Goal: Information Seeking & Learning: Check status

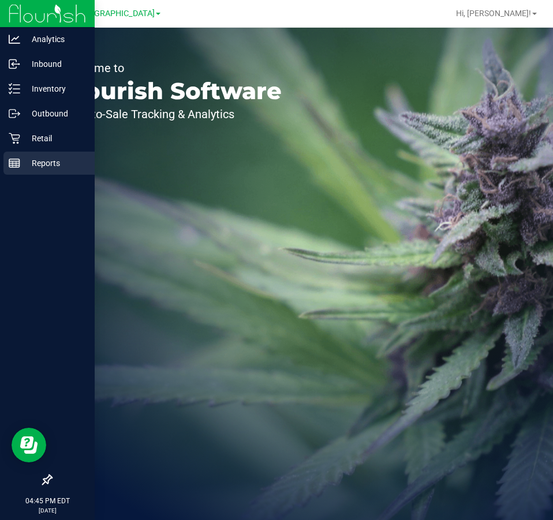
click at [44, 164] on p "Reports" at bounding box center [54, 163] width 69 height 14
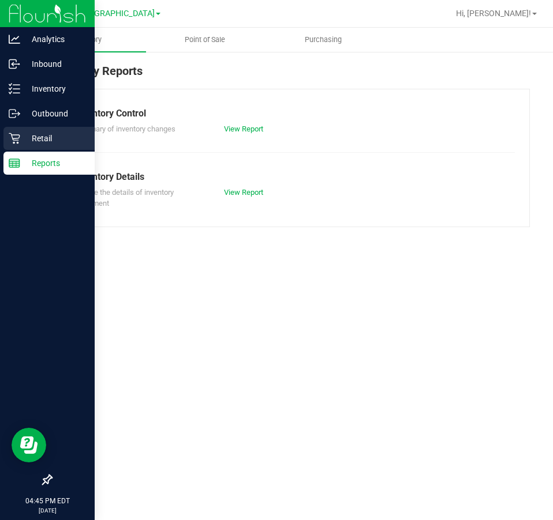
drag, startPoint x: 33, startPoint y: 138, endPoint x: 27, endPoint y: 133, distance: 8.2
click at [33, 138] on p "Retail" at bounding box center [54, 139] width 69 height 14
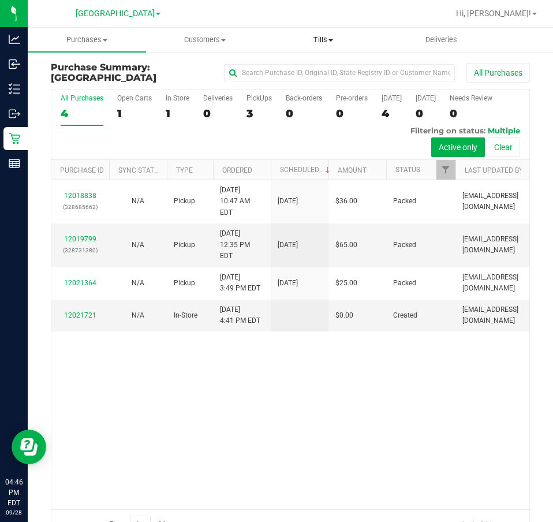
click at [327, 46] on uib-tab-heading "Tills Manage tills Reconcile e-payments" at bounding box center [323, 39] width 117 height 23
click at [318, 68] on span "Manage tills" at bounding box center [303, 70] width 78 height 10
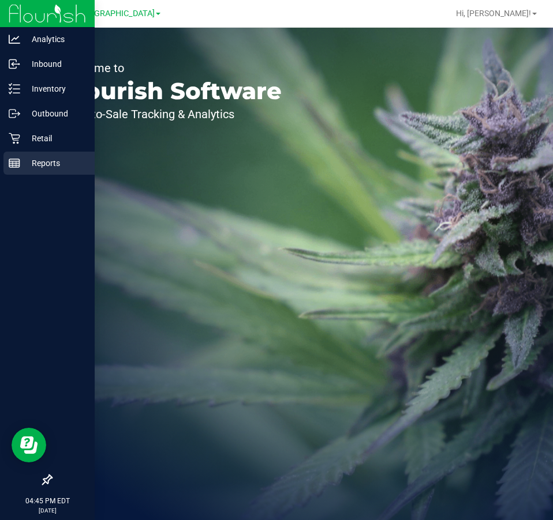
click at [21, 168] on p "Reports" at bounding box center [54, 163] width 69 height 14
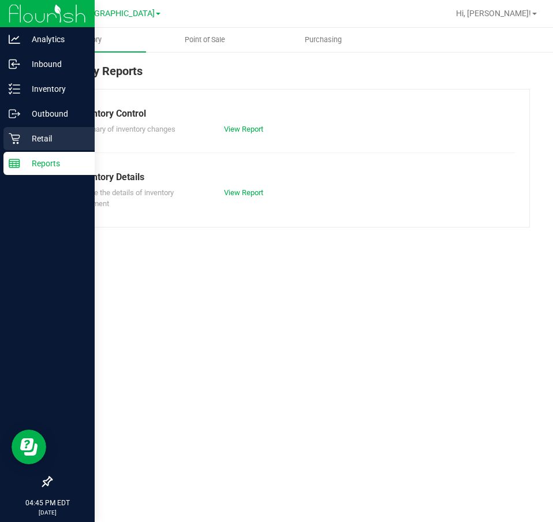
click at [18, 131] on div "Retail" at bounding box center [48, 138] width 91 height 23
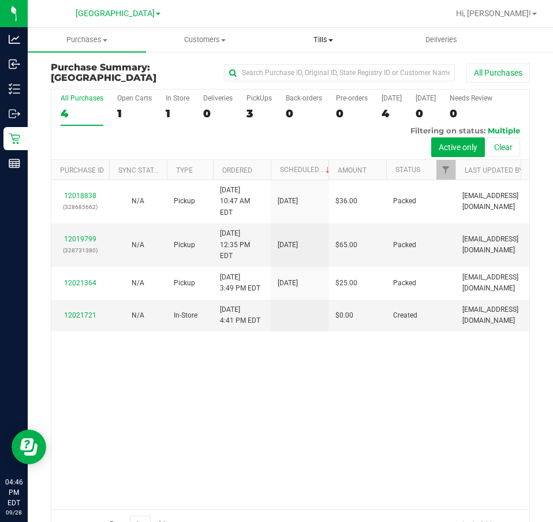
click at [329, 49] on uib-tab-heading "Tills Manage tills Reconcile e-payments" at bounding box center [323, 39] width 117 height 23
click at [306, 83] on span "Reconcile e-payments" at bounding box center [321, 83] width 115 height 10
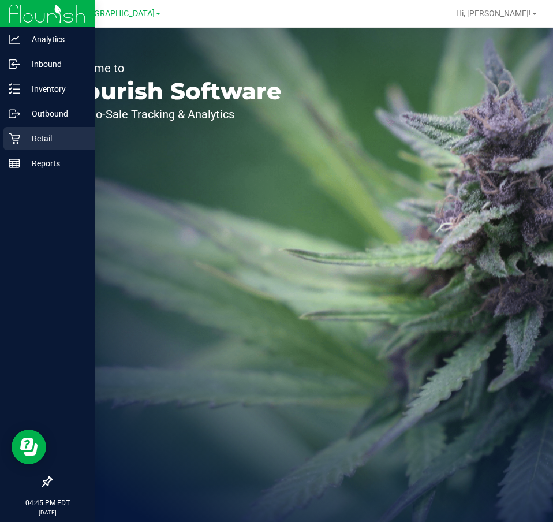
click at [10, 138] on icon at bounding box center [15, 139] width 12 height 12
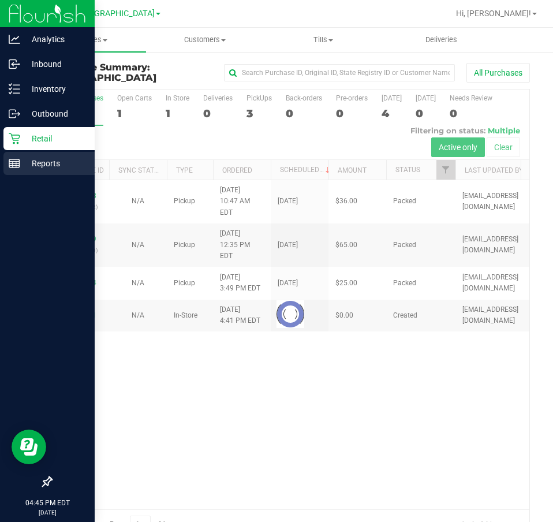
click at [15, 159] on icon at bounding box center [15, 164] width 12 height 12
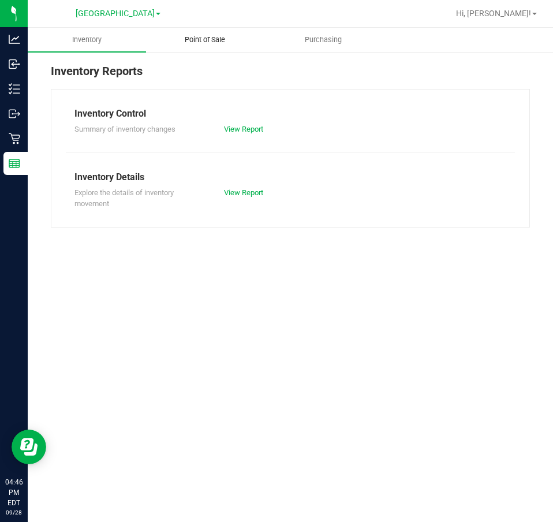
click at [215, 39] on span "Point of Sale" at bounding box center [205, 40] width 72 height 10
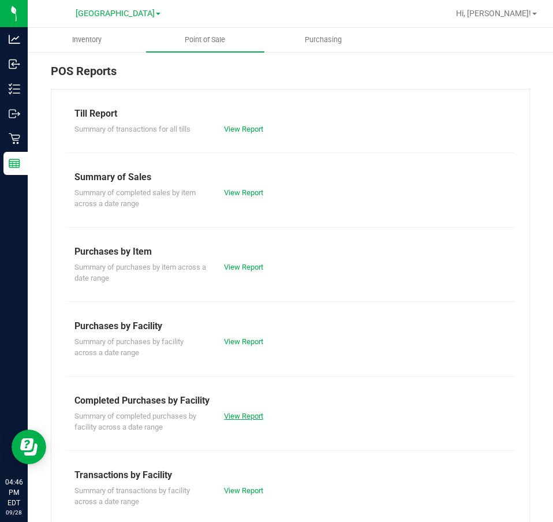
click at [232, 419] on link "View Report" at bounding box center [243, 415] width 39 height 9
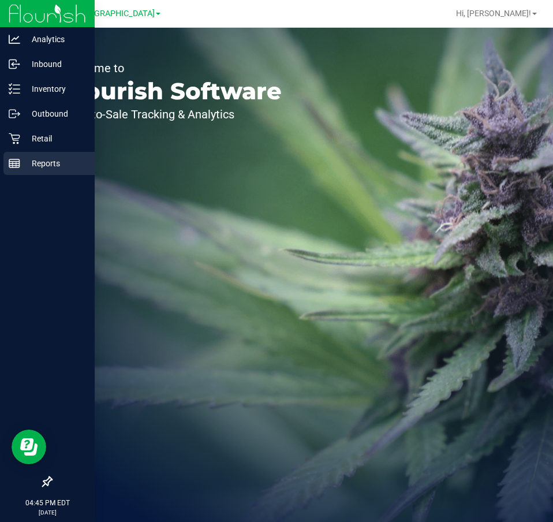
click at [14, 158] on icon at bounding box center [15, 164] width 12 height 12
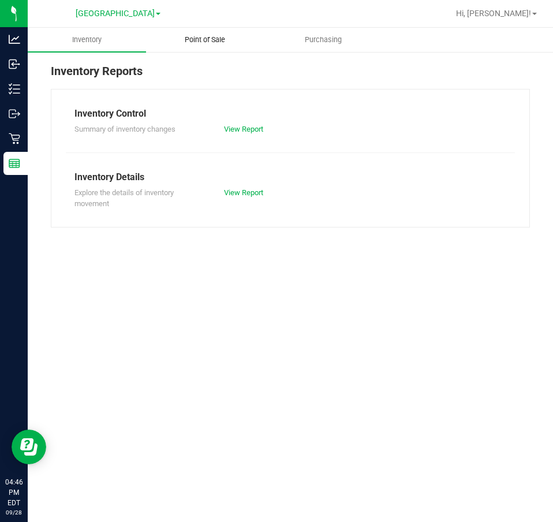
click at [203, 46] on uib-tab-heading "Point of Sale" at bounding box center [205, 39] width 117 height 23
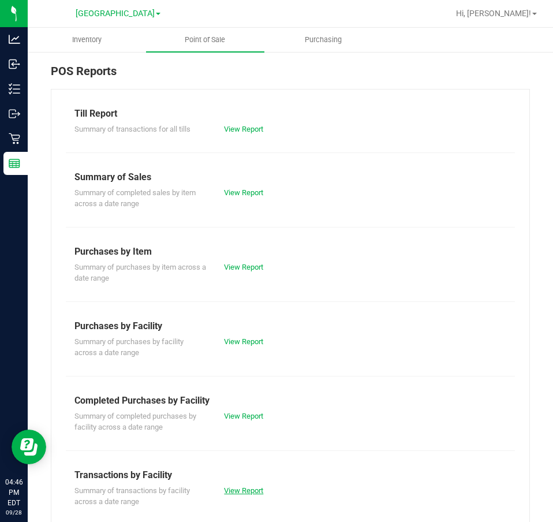
click at [252, 492] on link "View Report" at bounding box center [243, 490] width 39 height 9
